Goal: Information Seeking & Learning: Learn about a topic

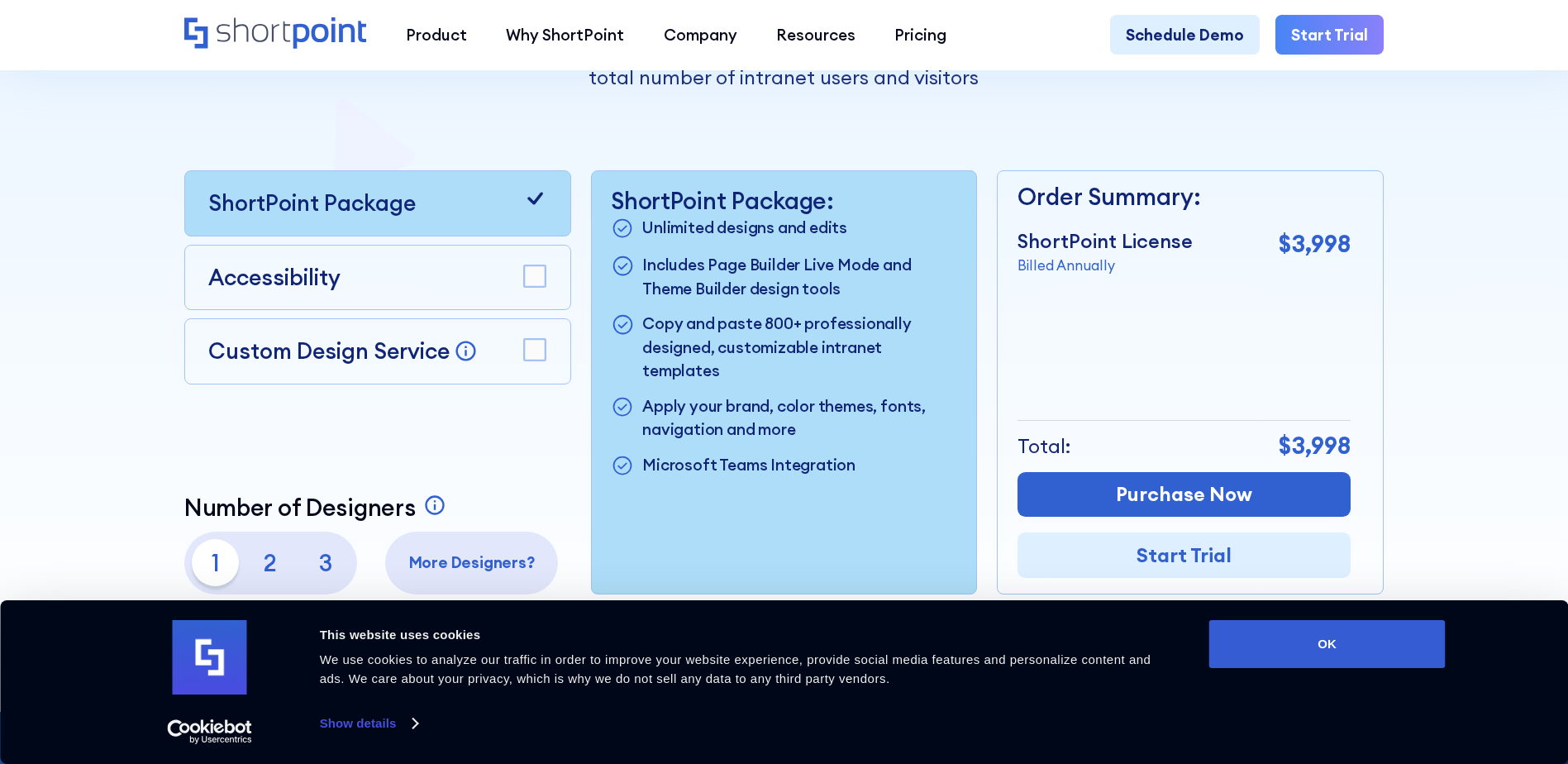
scroll to position [496, 0]
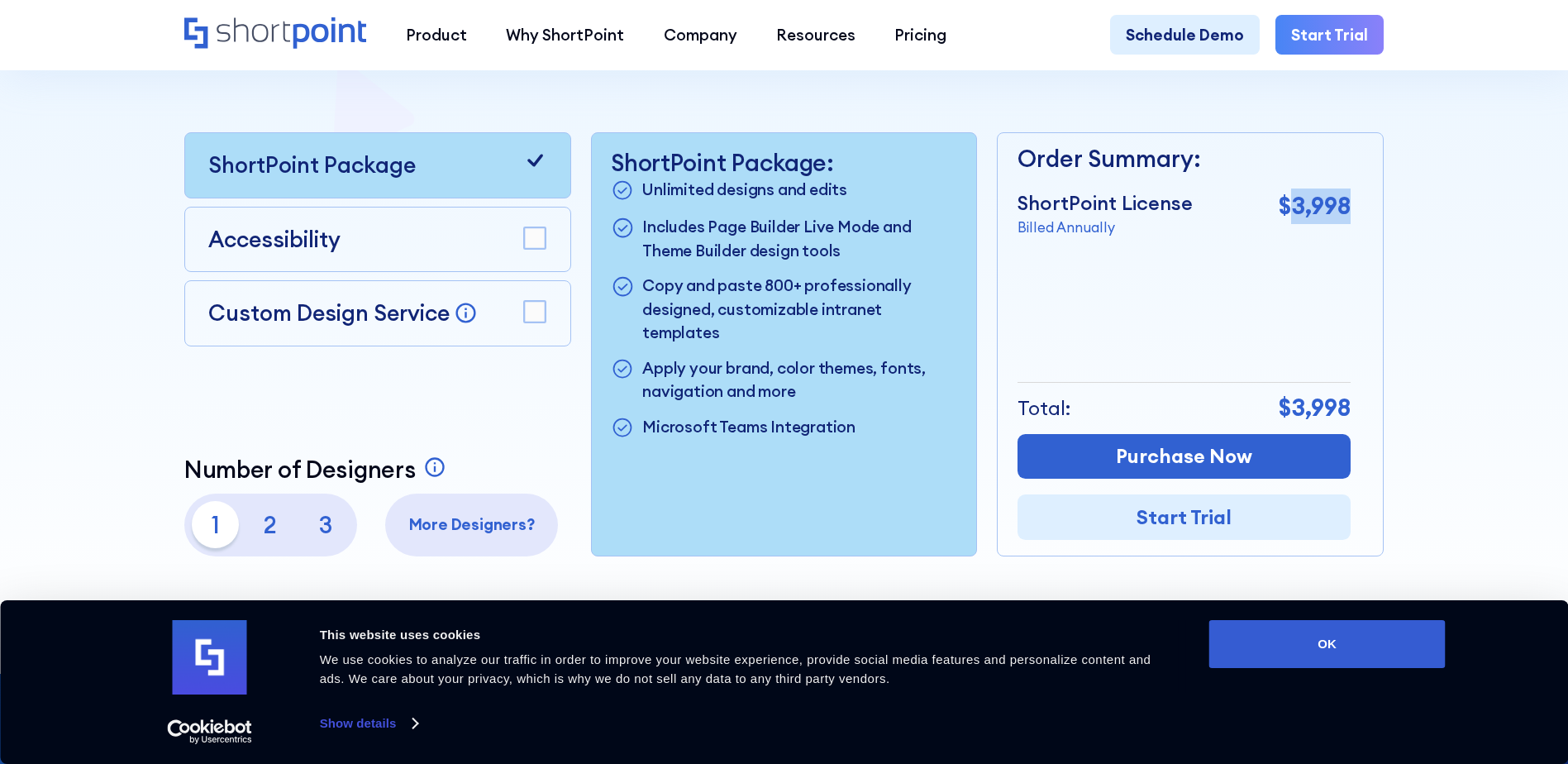
drag, startPoint x: 1292, startPoint y: 220, endPoint x: 1351, endPoint y: 219, distance: 59.0
click at [1351, 219] on p "$3,998" at bounding box center [1314, 206] width 72 height 36
click at [1327, 651] on button "OK" at bounding box center [1327, 643] width 236 height 48
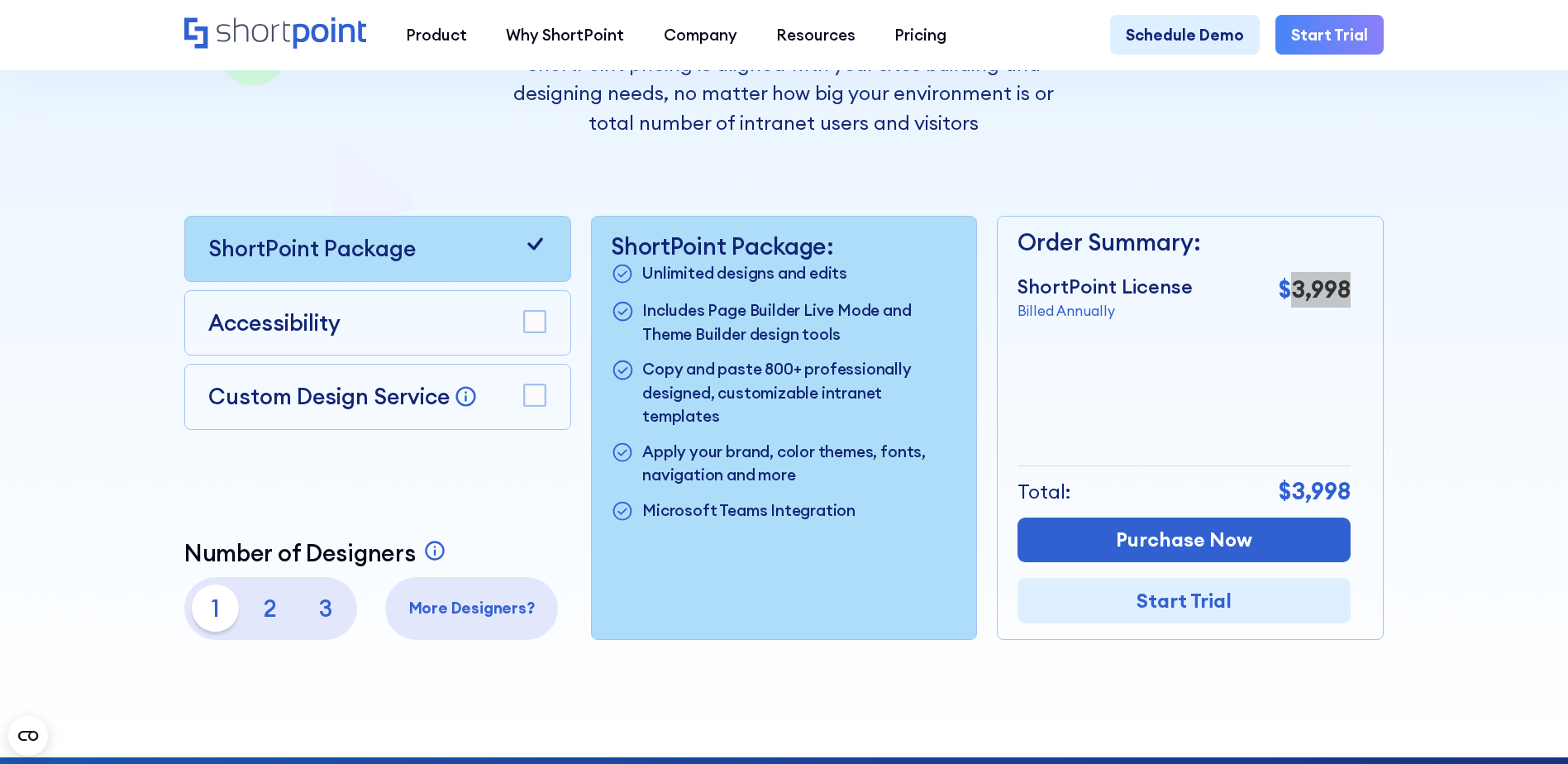
scroll to position [330, 0]
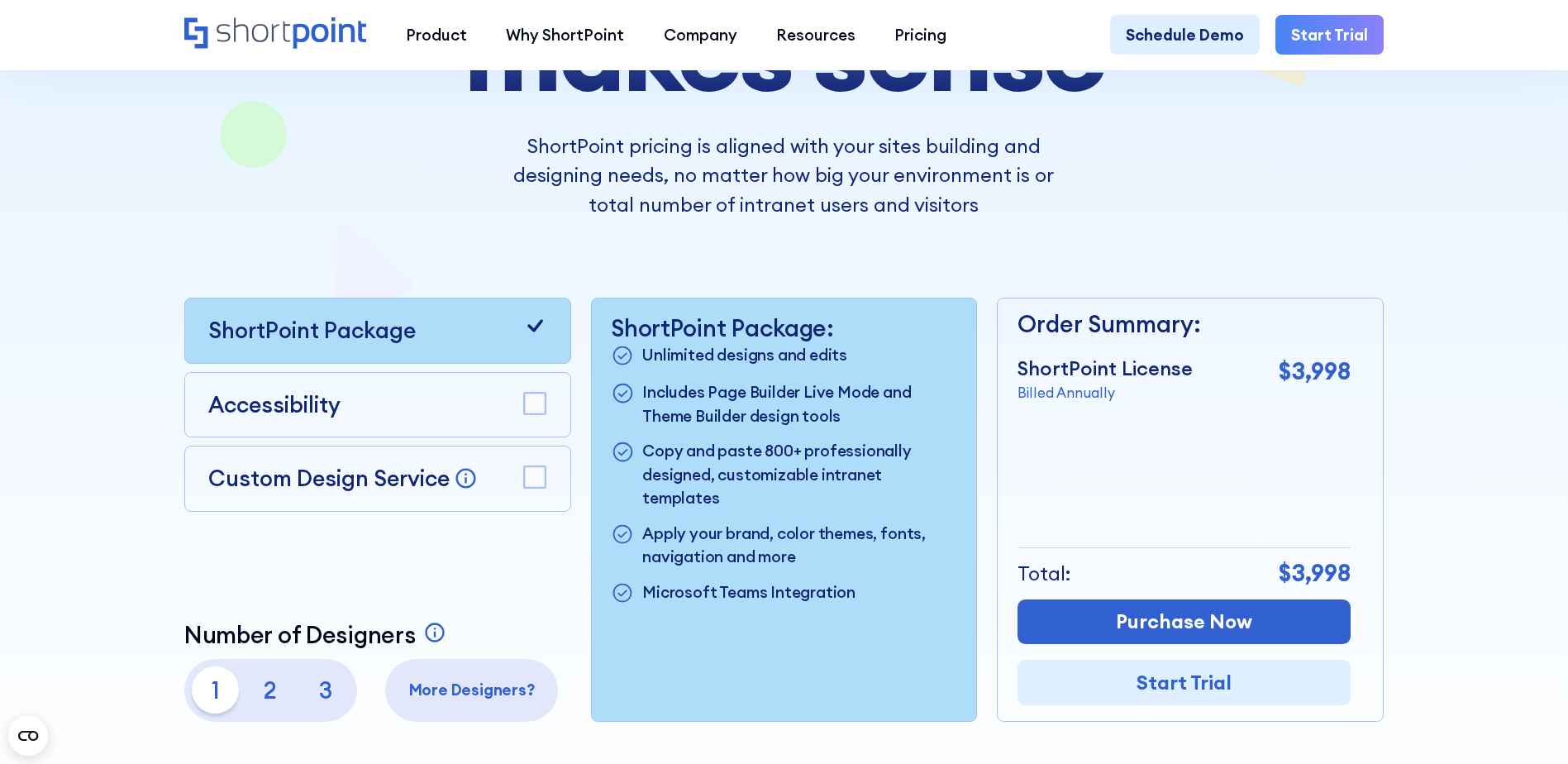
click at [531, 414] on rect at bounding box center [535, 403] width 21 height 21
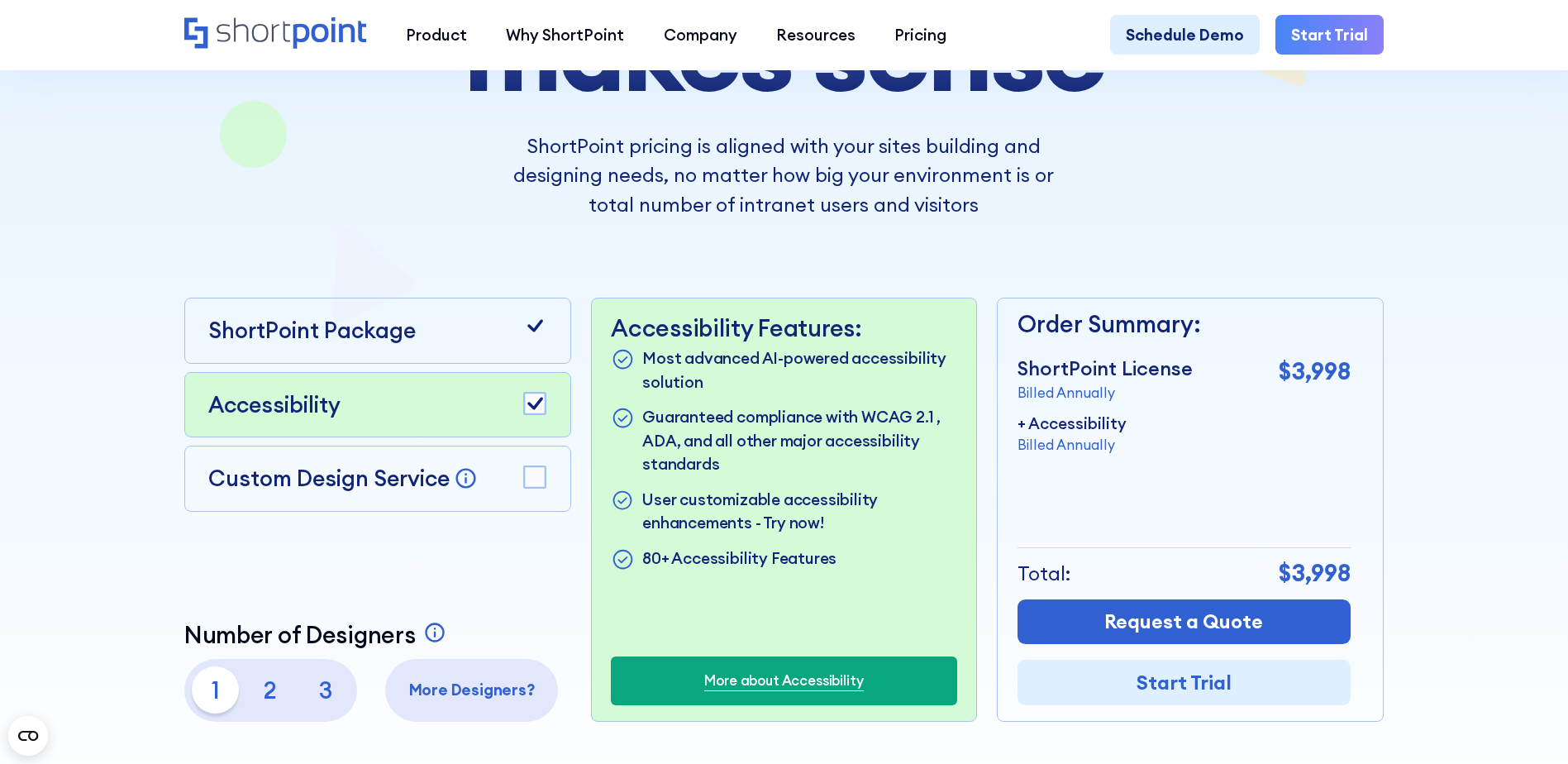
click at [533, 474] on rect at bounding box center [535, 476] width 21 height 21
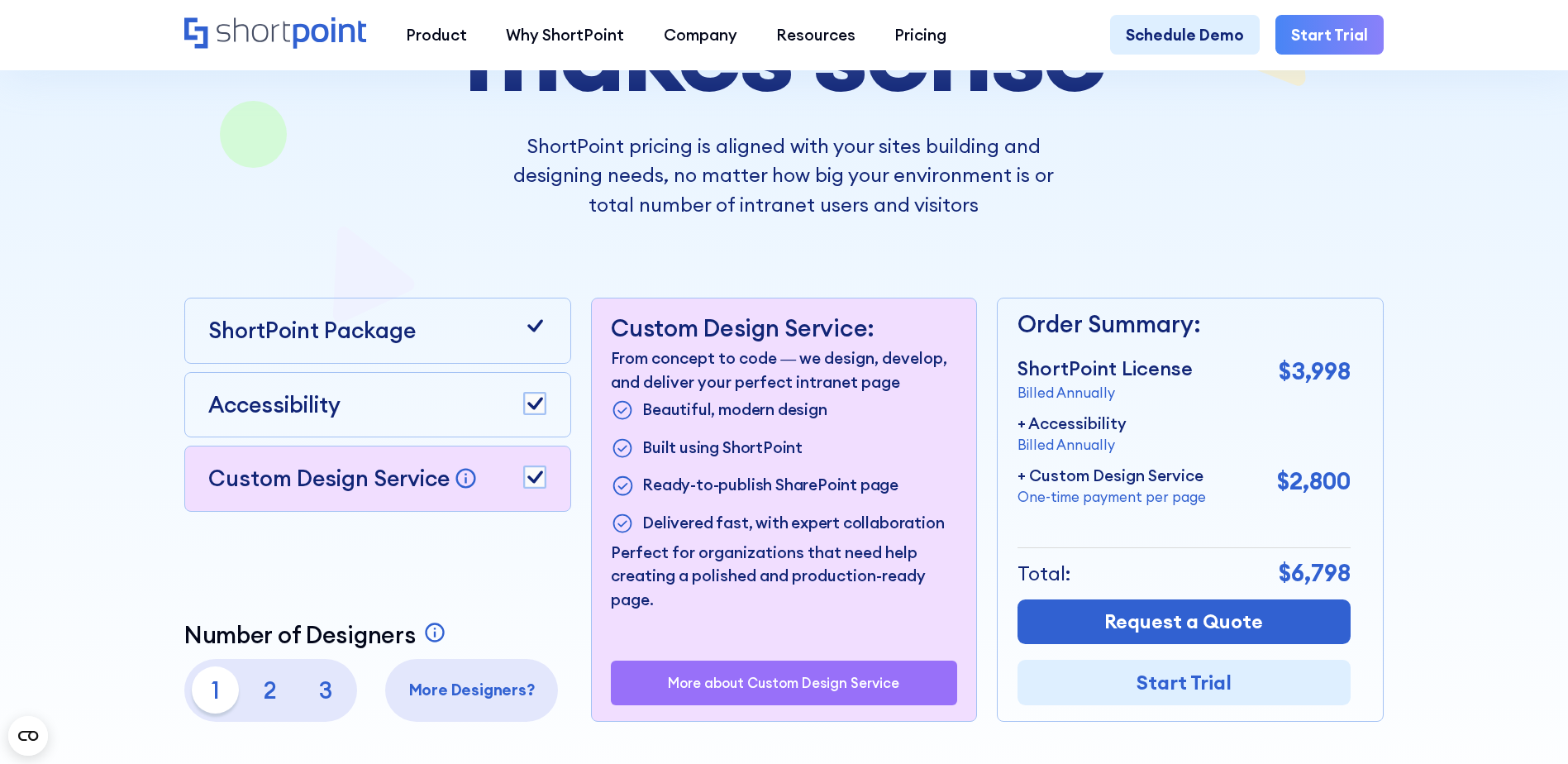
click at [535, 483] on icon at bounding box center [535, 478] width 16 height 13
click at [535, 407] on icon at bounding box center [535, 404] width 16 height 13
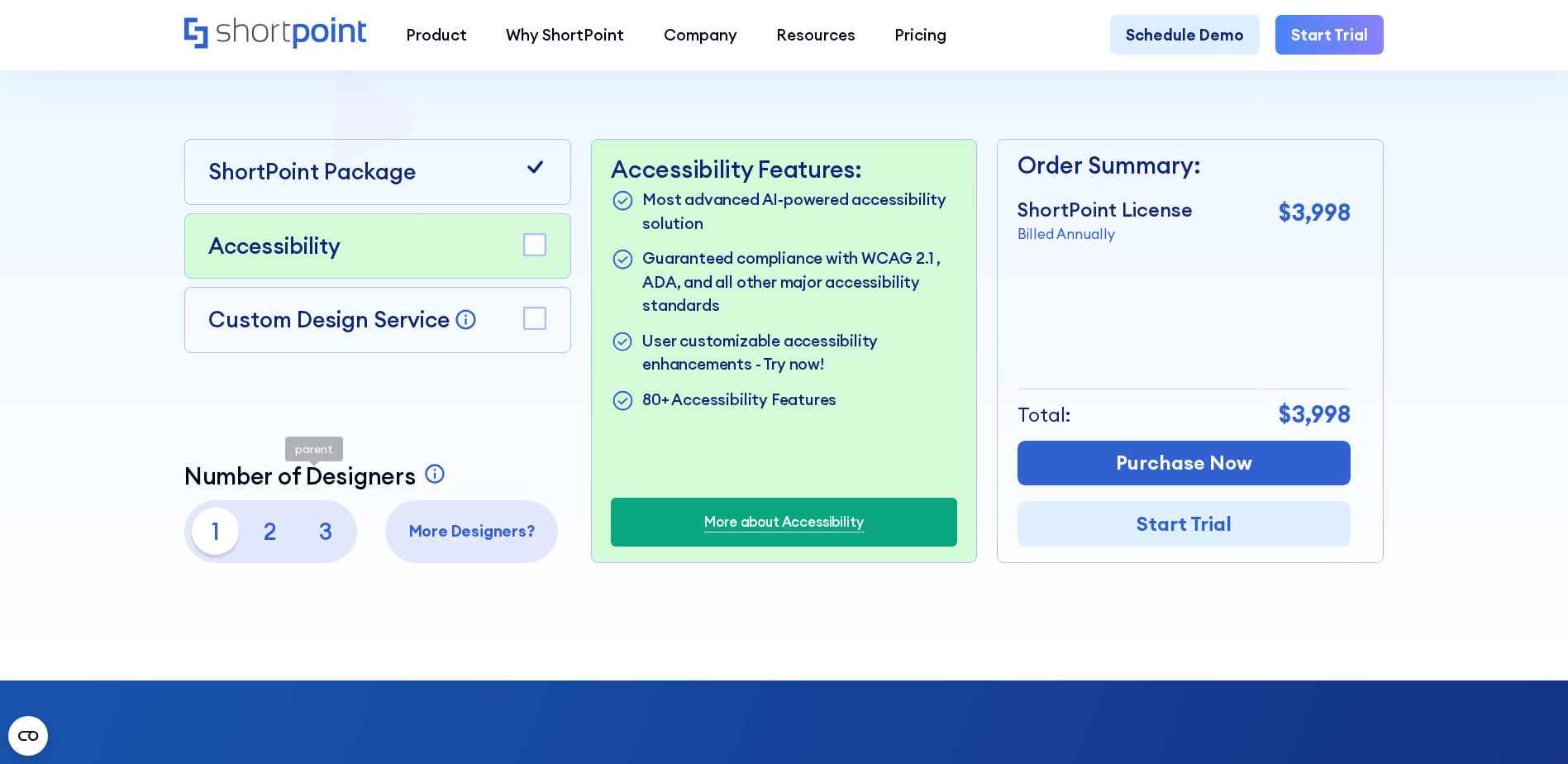
scroll to position [496, 0]
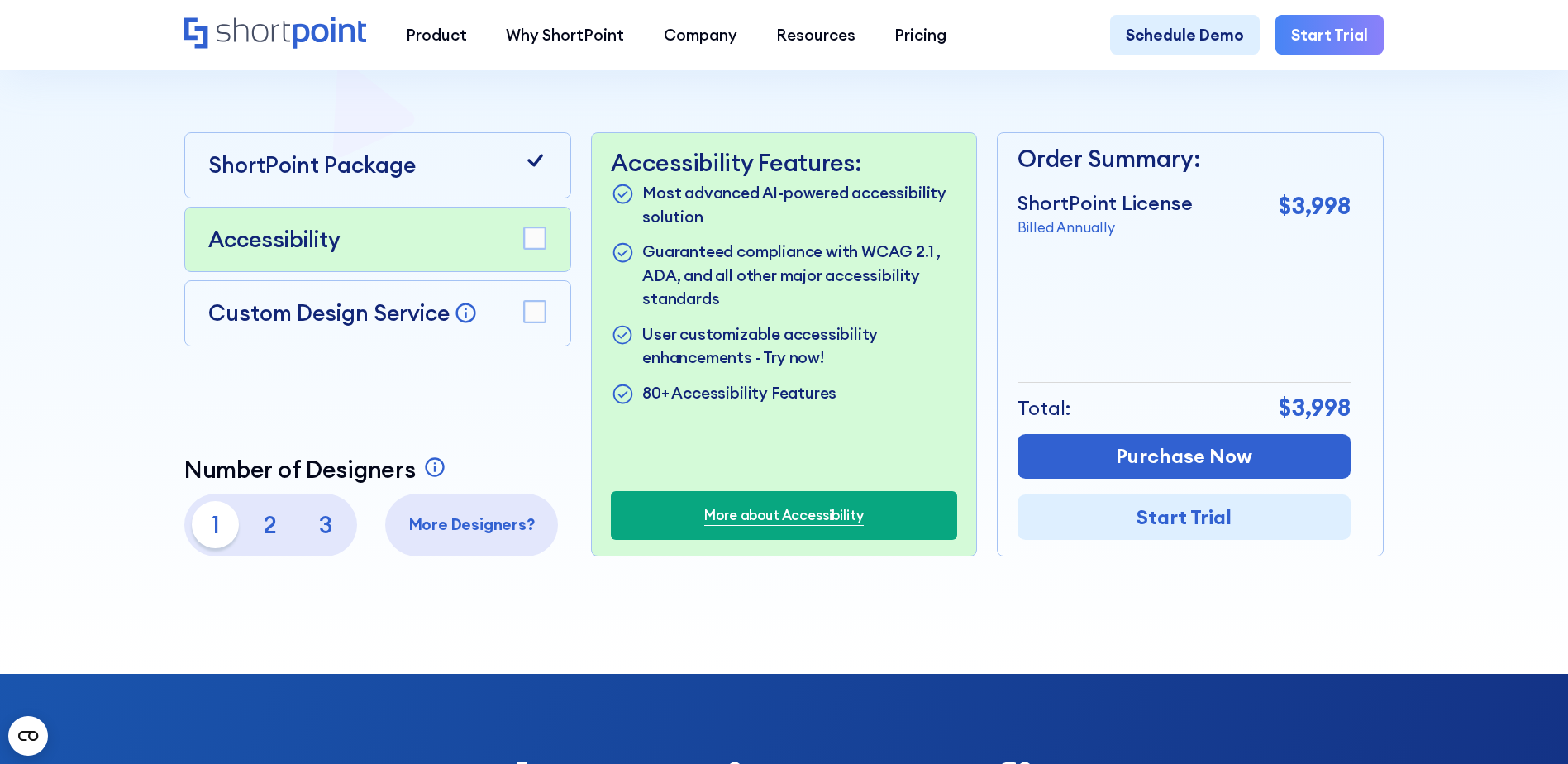
click at [269, 533] on p "2" at bounding box center [270, 523] width 47 height 47
click at [218, 532] on p "1" at bounding box center [215, 523] width 47 height 47
click at [327, 534] on p "3" at bounding box center [325, 523] width 47 height 47
click at [277, 534] on p "2" at bounding box center [270, 523] width 47 height 47
click at [329, 538] on p "3" at bounding box center [325, 523] width 47 height 47
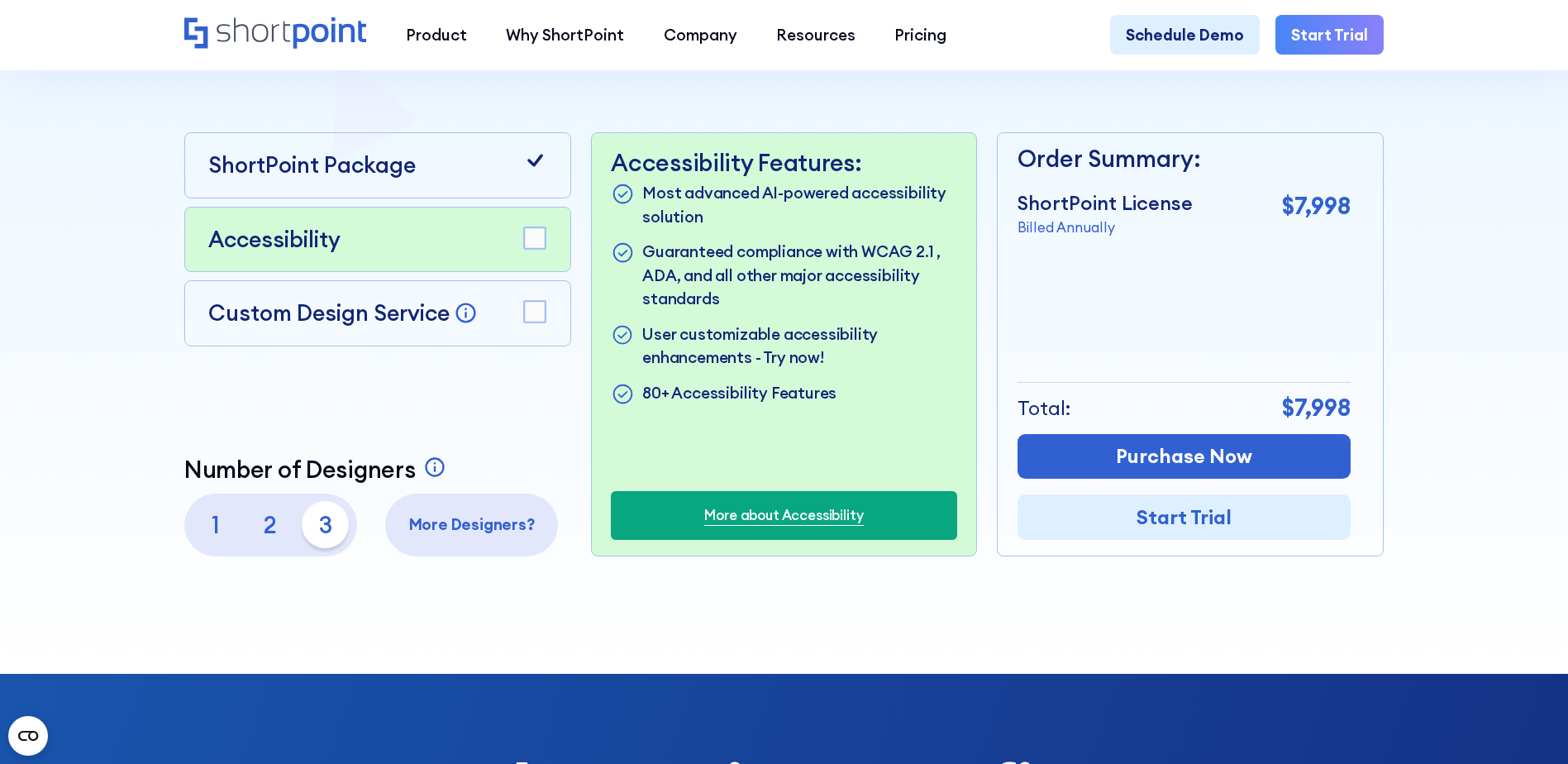
click at [218, 536] on p "1" at bounding box center [215, 523] width 47 height 47
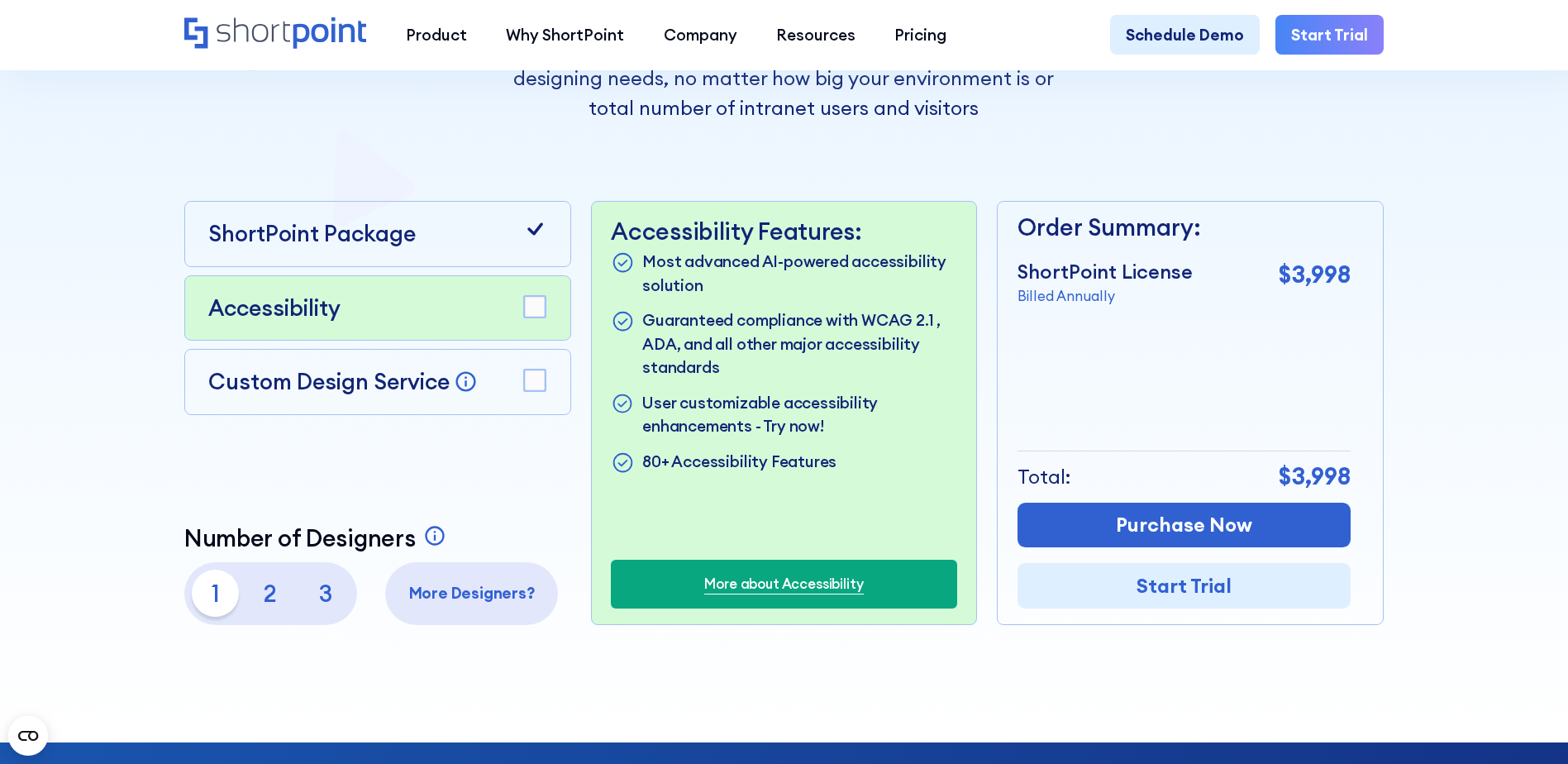
scroll to position [414, 0]
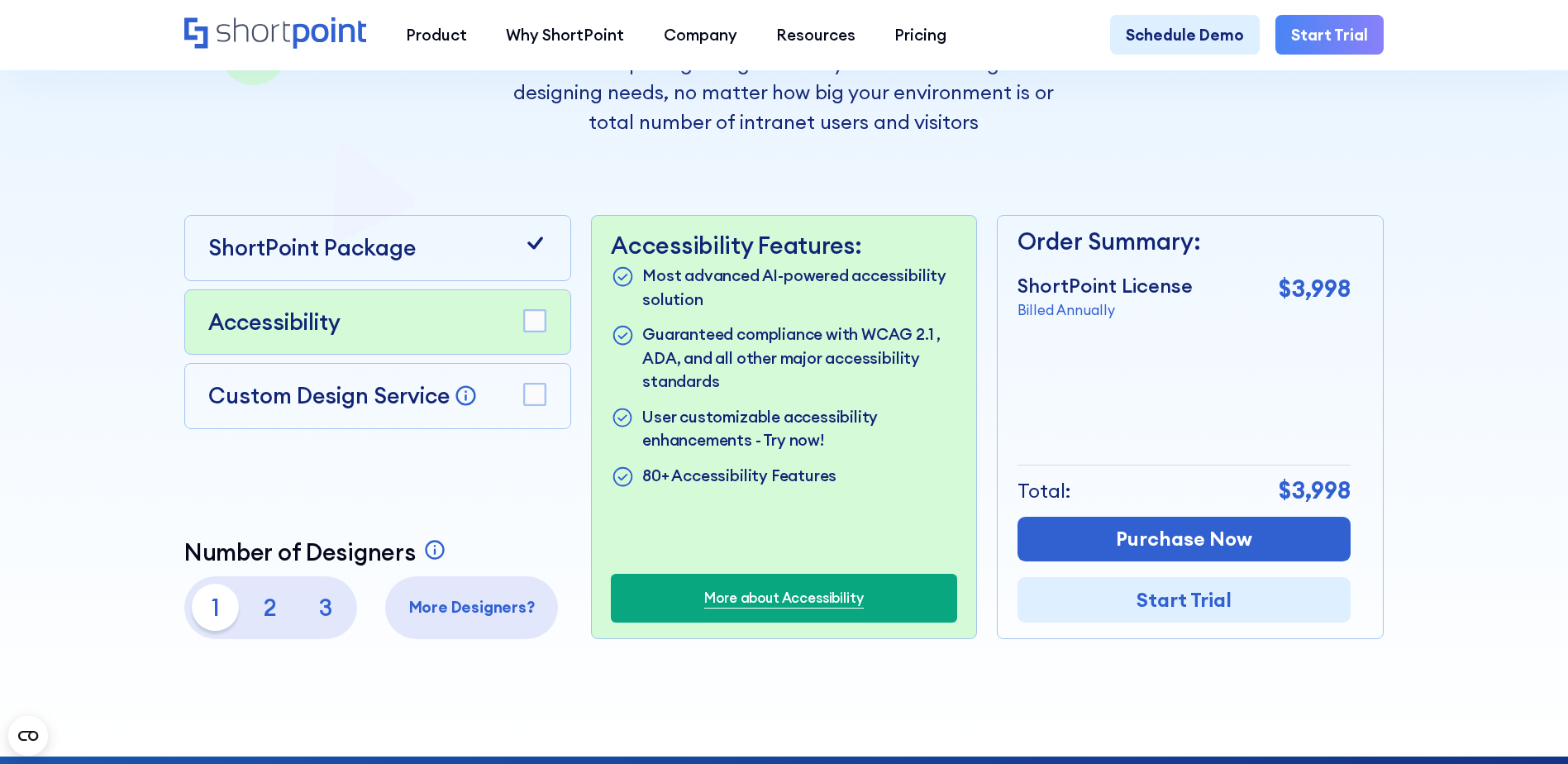
click at [272, 612] on p "2" at bounding box center [270, 607] width 47 height 47
click at [322, 611] on p "3" at bounding box center [325, 607] width 47 height 47
click at [224, 610] on p "1" at bounding box center [215, 607] width 47 height 47
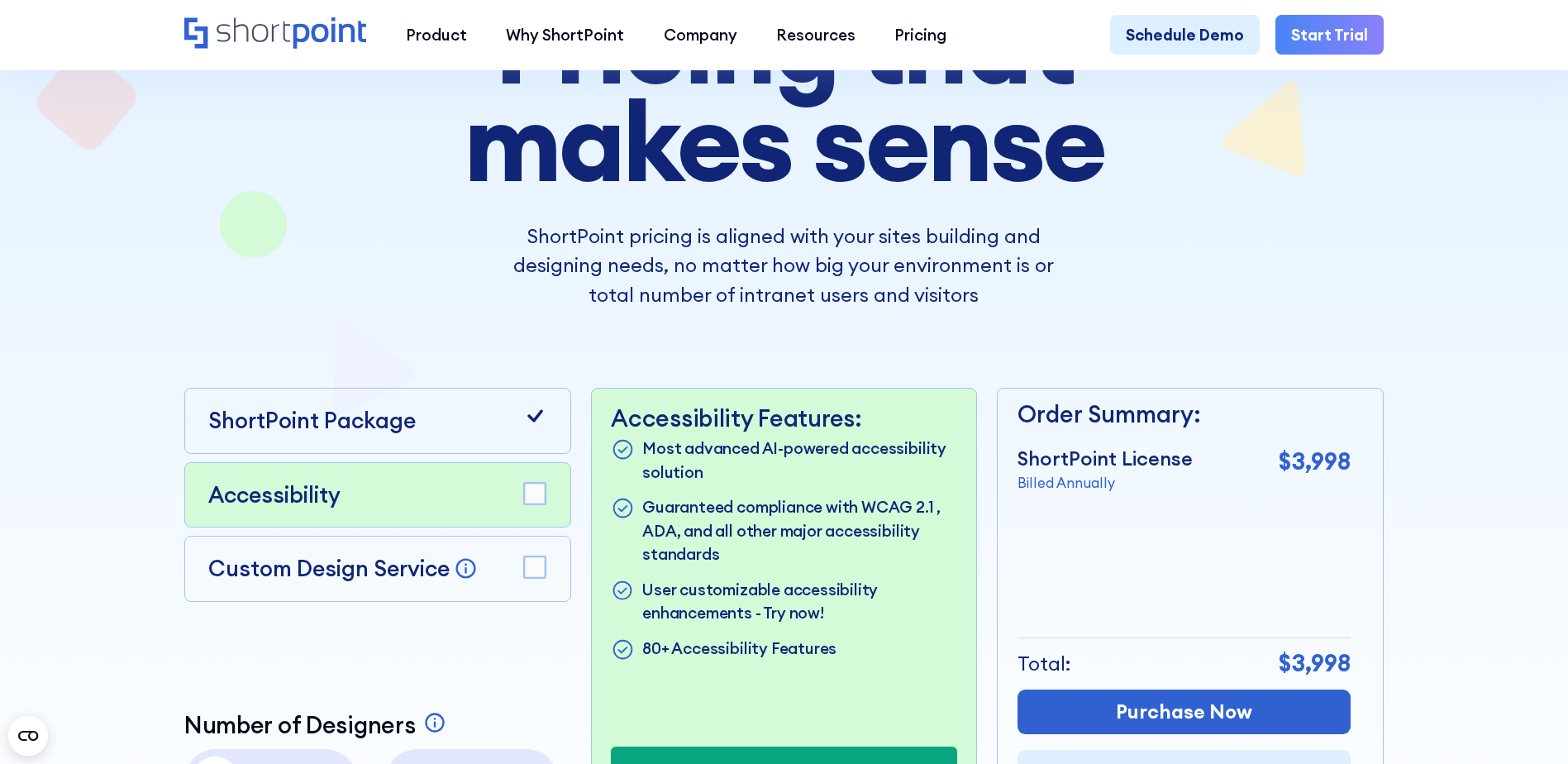
scroll to position [0, 0]
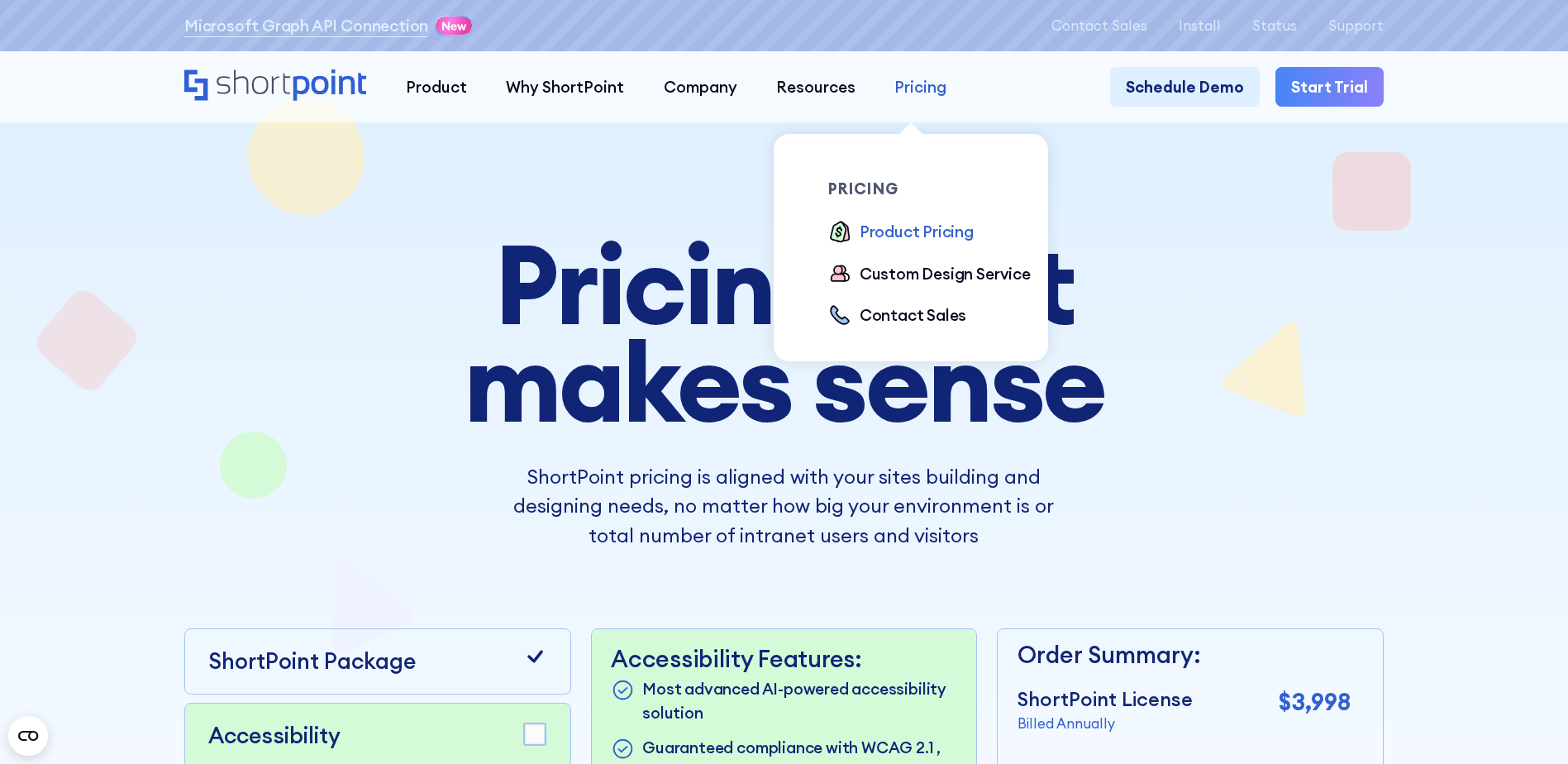
click at [900, 85] on div "Pricing" at bounding box center [920, 86] width 52 height 23
click at [895, 236] on div "Product Pricing" at bounding box center [916, 231] width 114 height 23
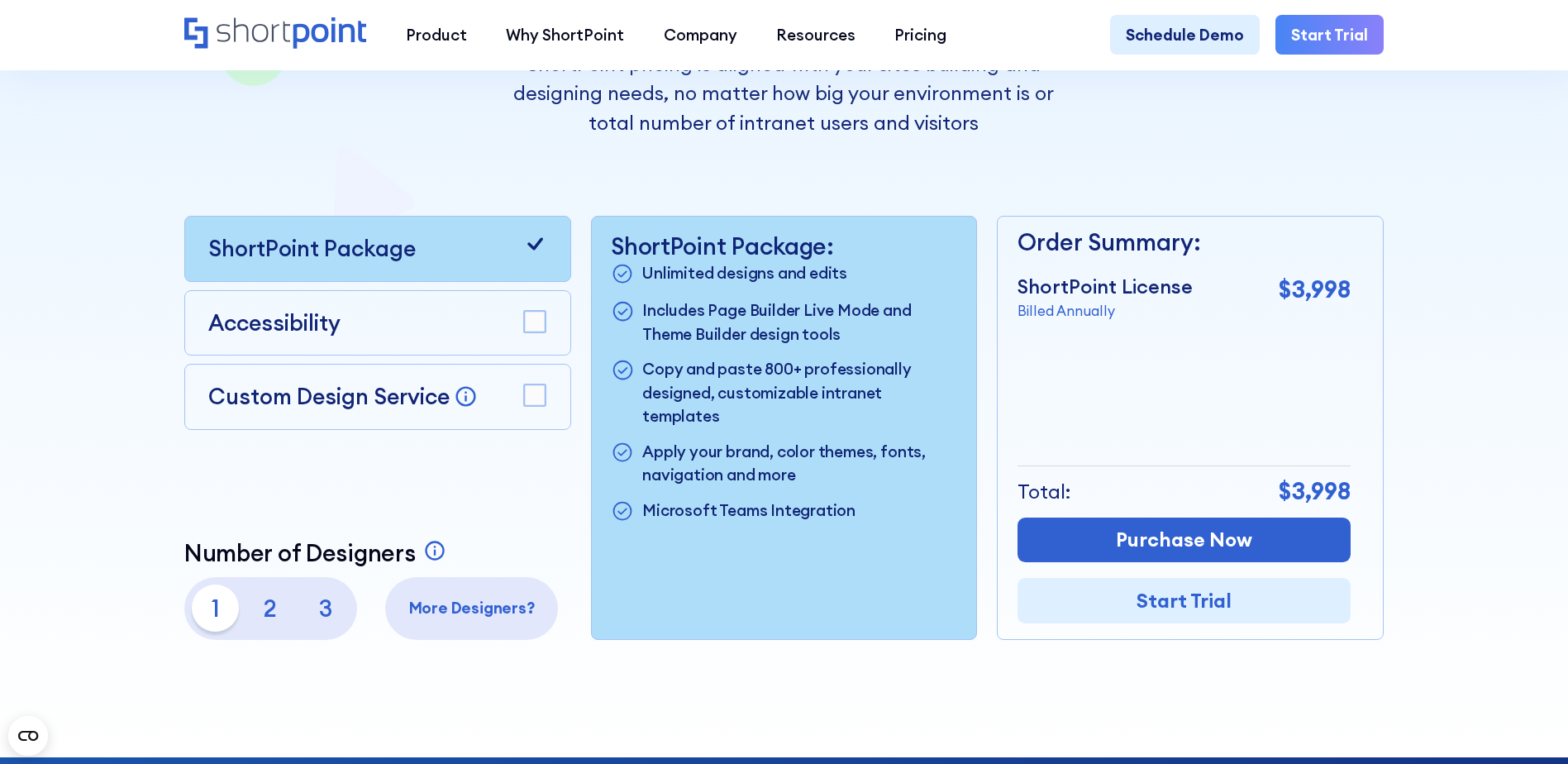
scroll to position [414, 0]
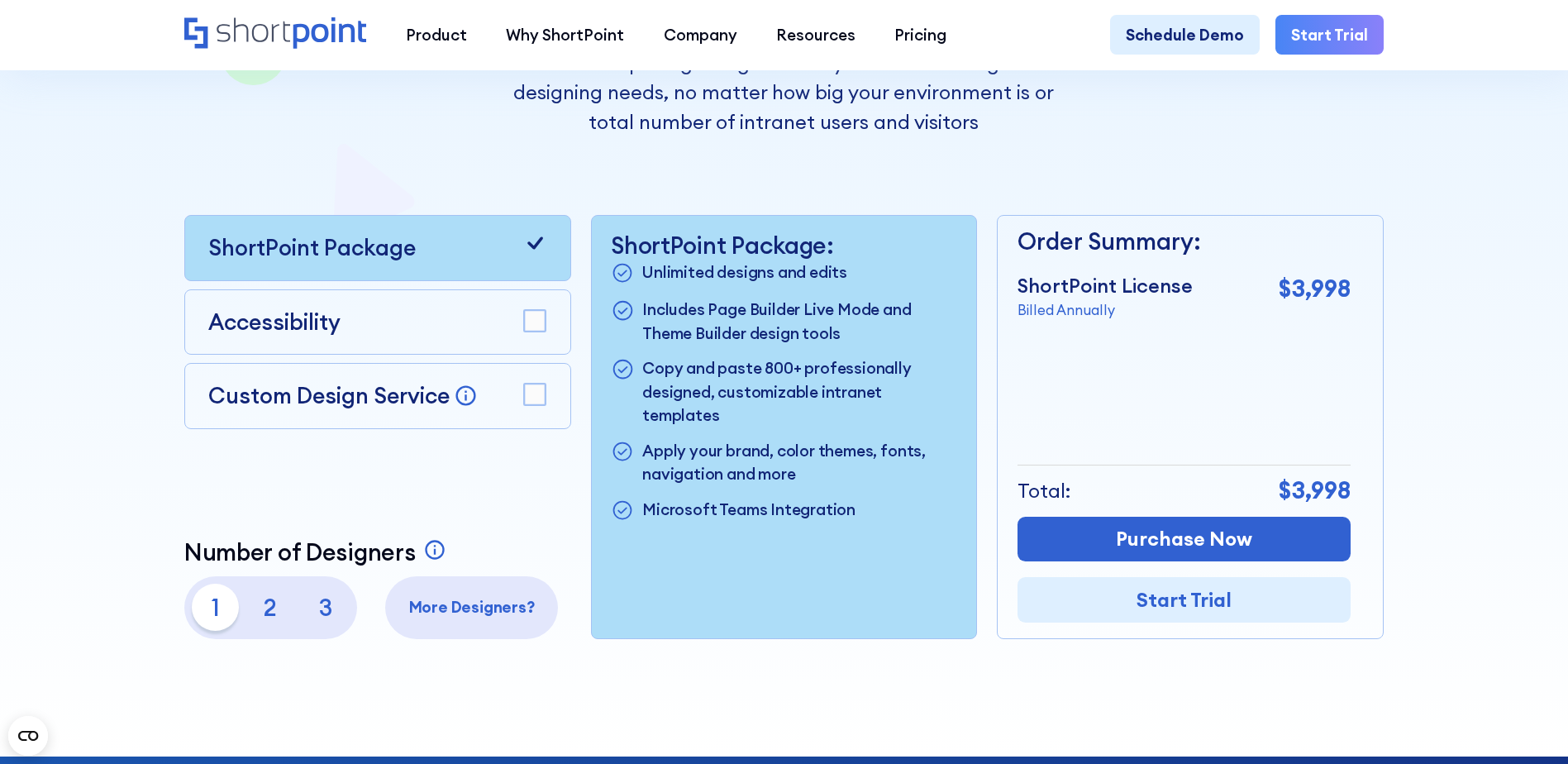
click at [545, 324] on rect at bounding box center [535, 320] width 21 height 21
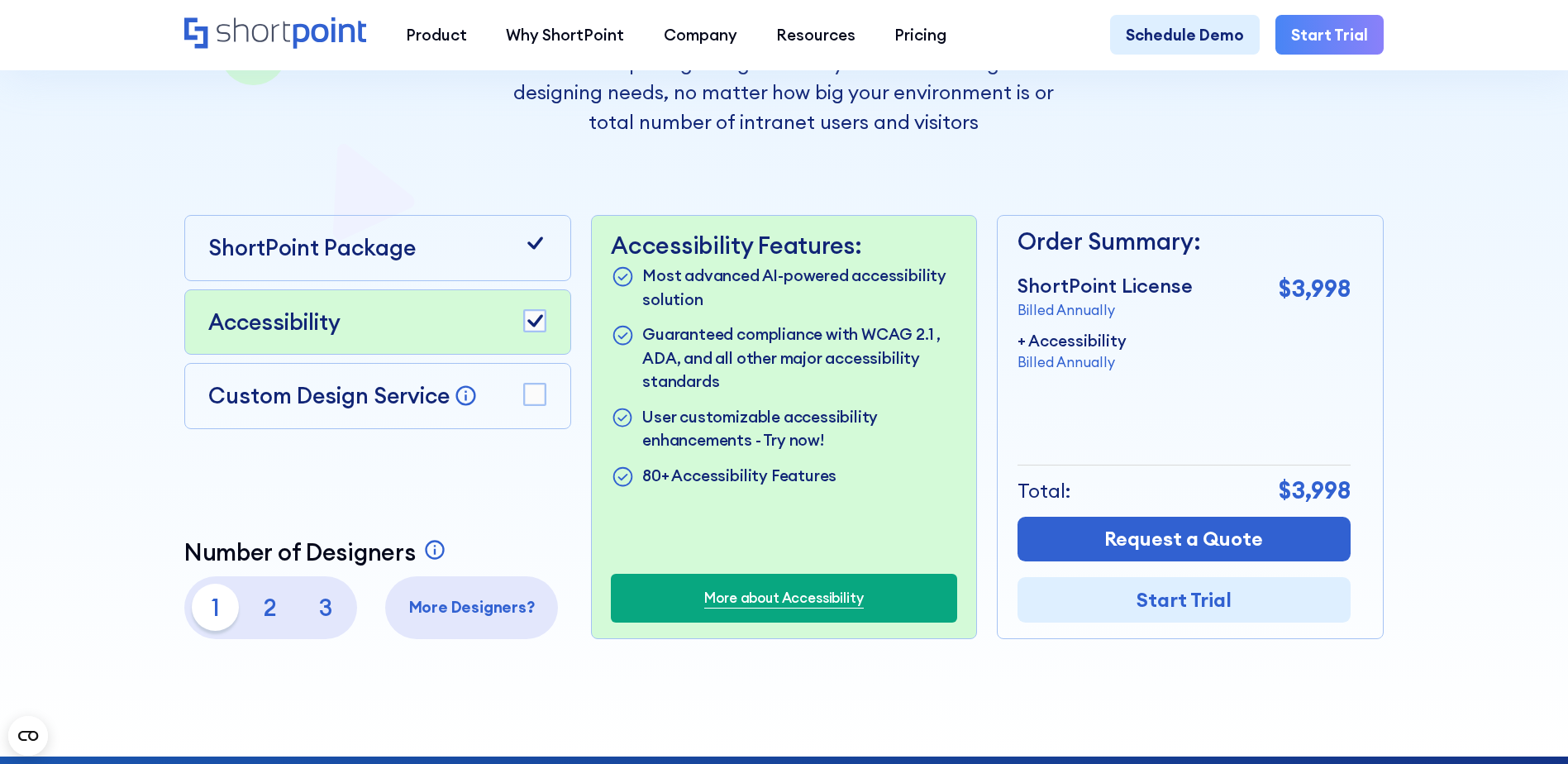
drag, startPoint x: 533, startPoint y: 404, endPoint x: 511, endPoint y: 490, distance: 88.8
click at [530, 451] on div "ShortPoint Package Accessibility Custom Design Service Bring your dream design …" at bounding box center [377, 426] width 387 height 423
click at [541, 326] on rect at bounding box center [535, 320] width 21 height 21
click at [527, 401] on rect at bounding box center [535, 393] width 21 height 21
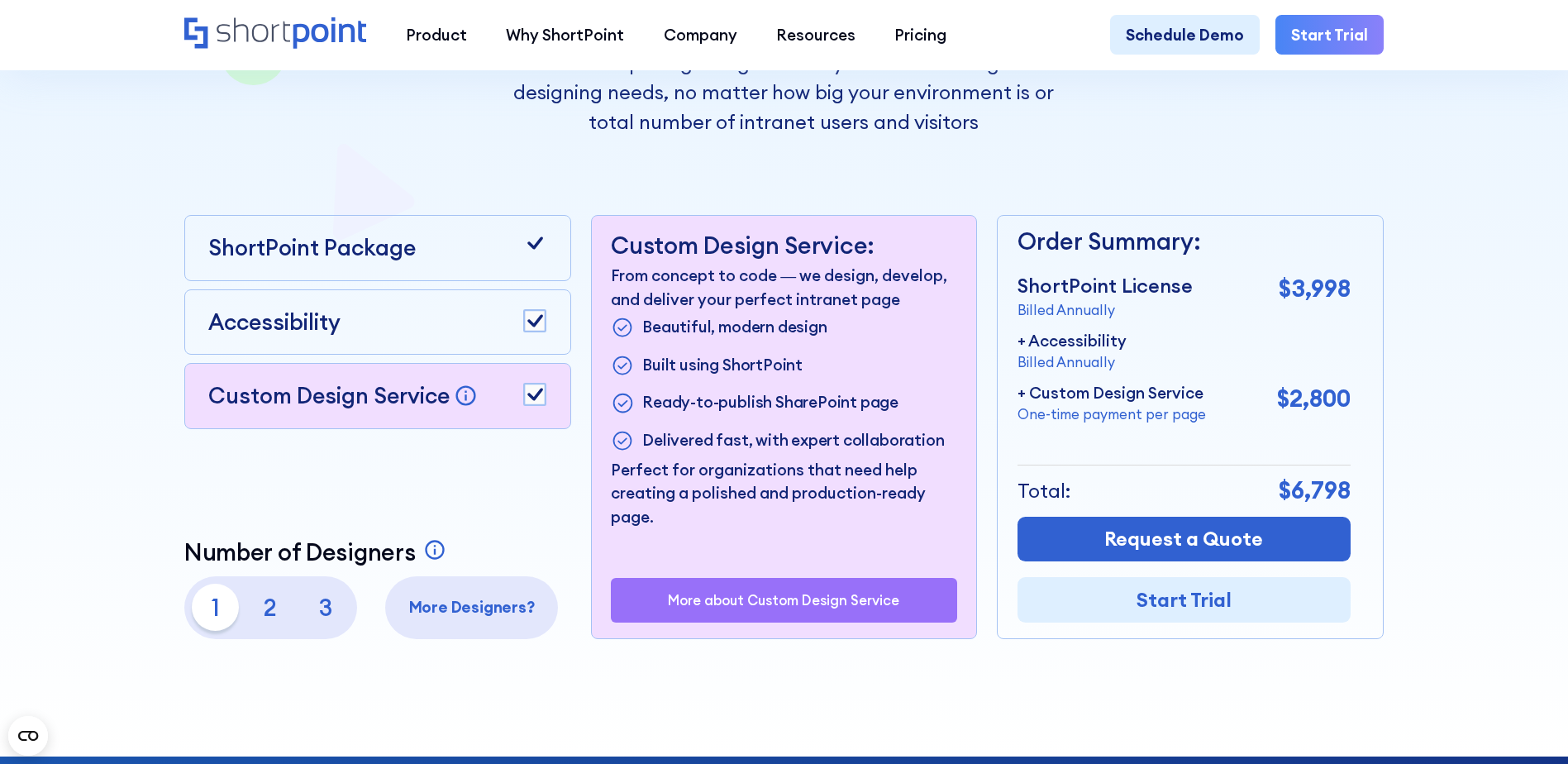
click at [1139, 425] on p "One-time payment per page" at bounding box center [1112, 414] width 189 height 21
click at [1138, 424] on p "One-time payment per page" at bounding box center [1112, 414] width 189 height 21
